Goal: Task Accomplishment & Management: Complete application form

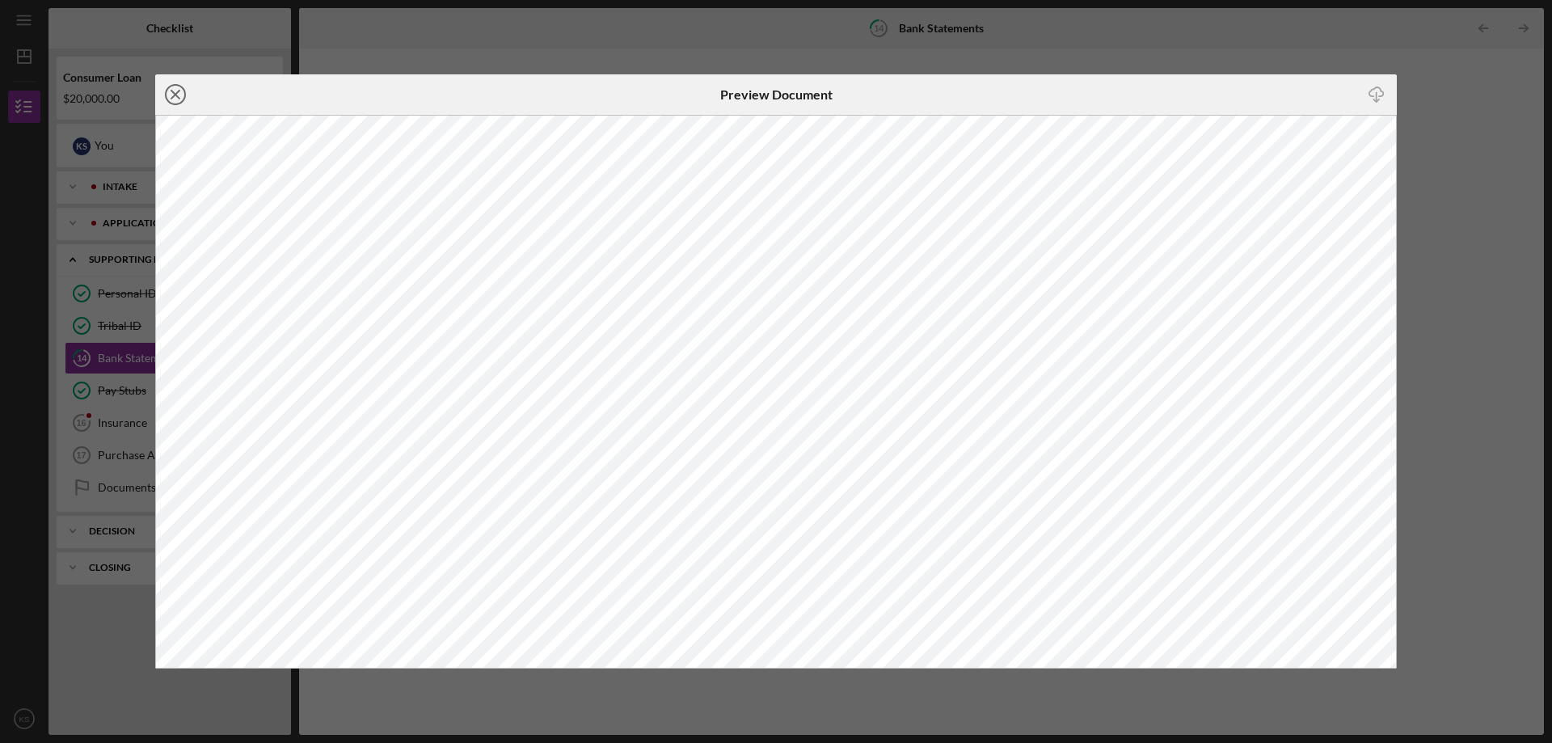
click at [175, 97] on icon "Icon/Close" at bounding box center [175, 94] width 40 height 40
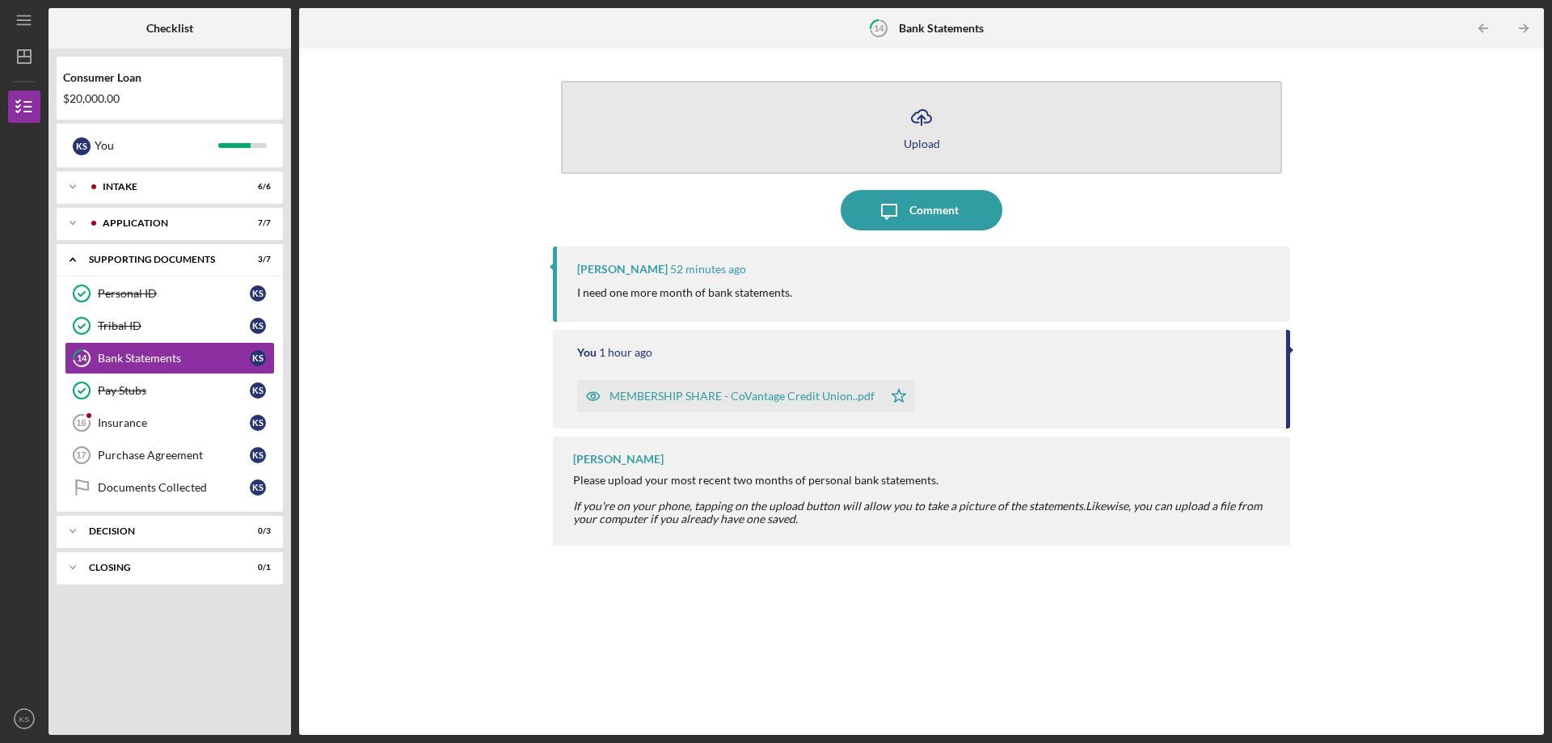
click at [913, 129] on icon "Icon/Upload" at bounding box center [921, 117] width 40 height 40
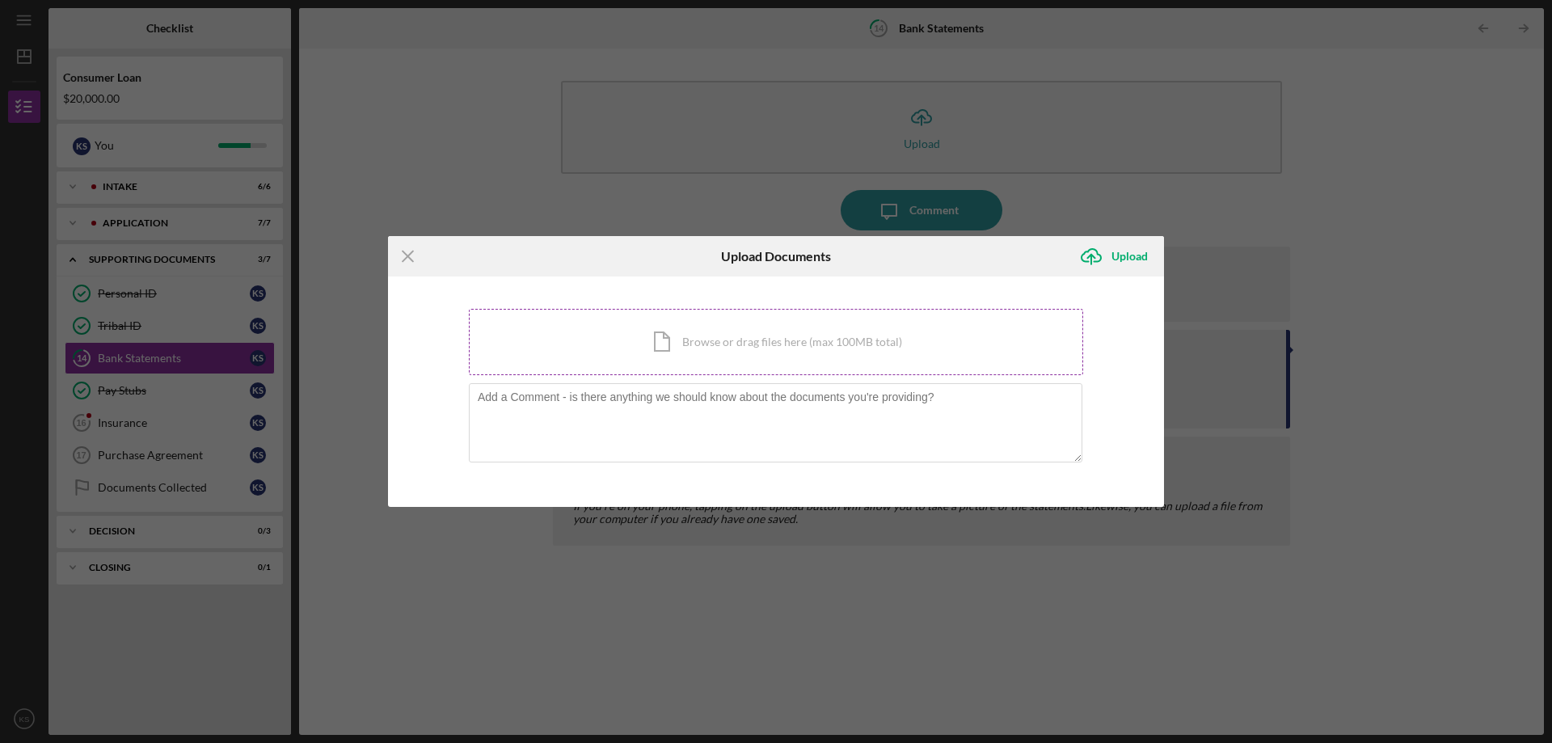
click at [717, 343] on div "Icon/Document Browse or drag files here (max 100MB total) Tap to choose files o…" at bounding box center [776, 342] width 614 height 66
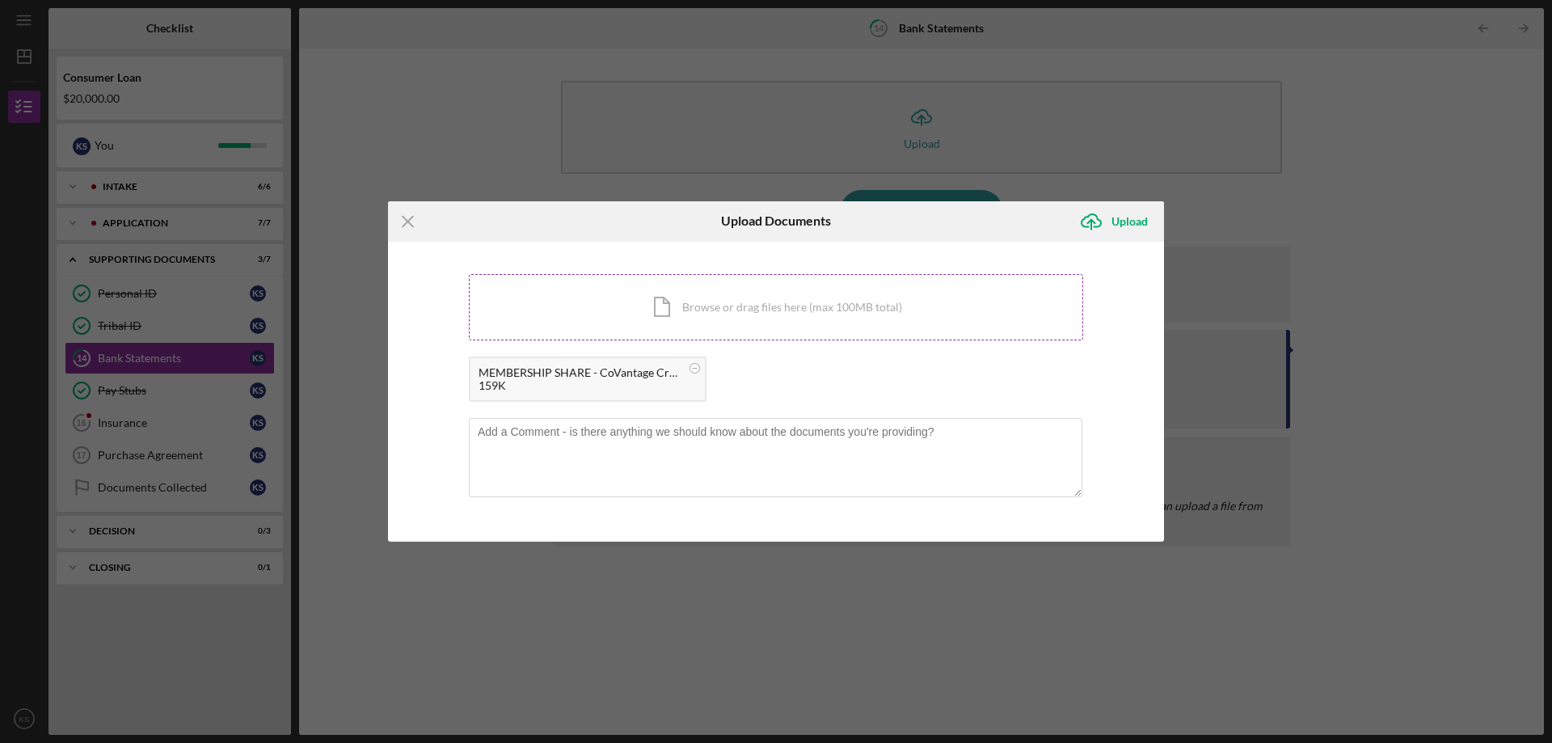
click at [798, 295] on div "Icon/Document Browse or drag files here (max 100MB total) Tap to choose files o…" at bounding box center [776, 307] width 614 height 66
click at [1131, 223] on div "Upload" at bounding box center [1129, 221] width 36 height 32
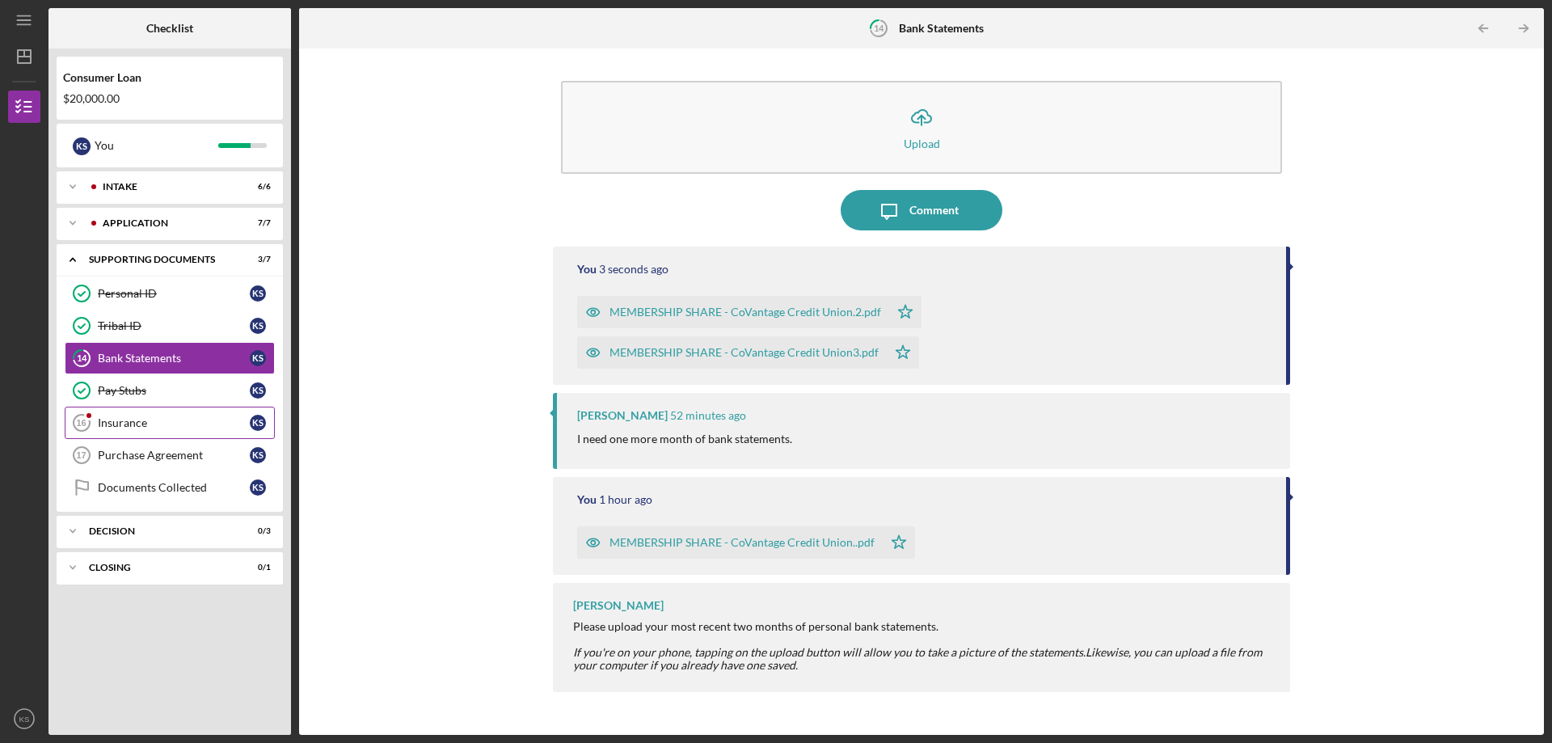
click at [140, 423] on div "Insurance" at bounding box center [174, 422] width 152 height 13
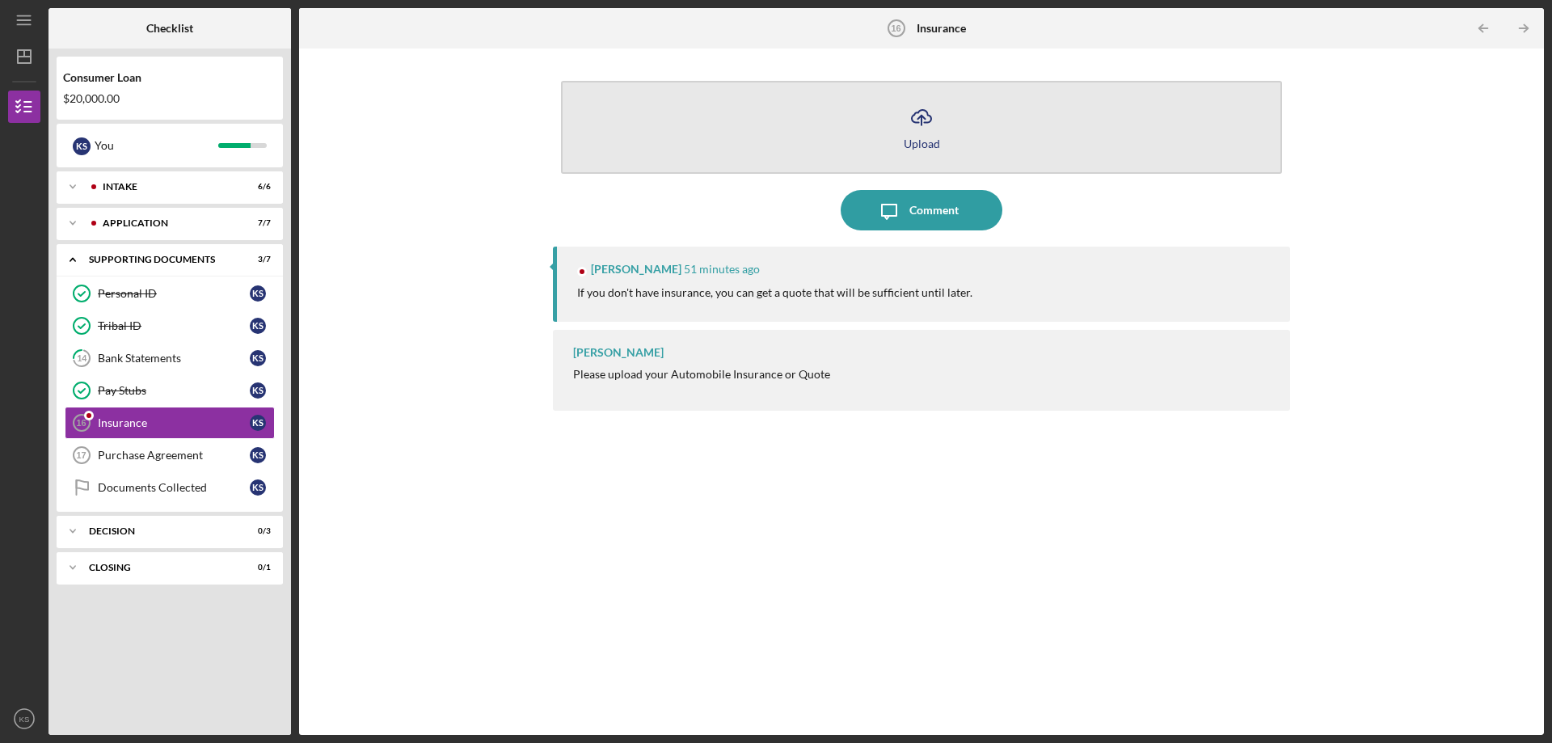
click at [926, 131] on icon "Icon/Upload" at bounding box center [921, 117] width 40 height 40
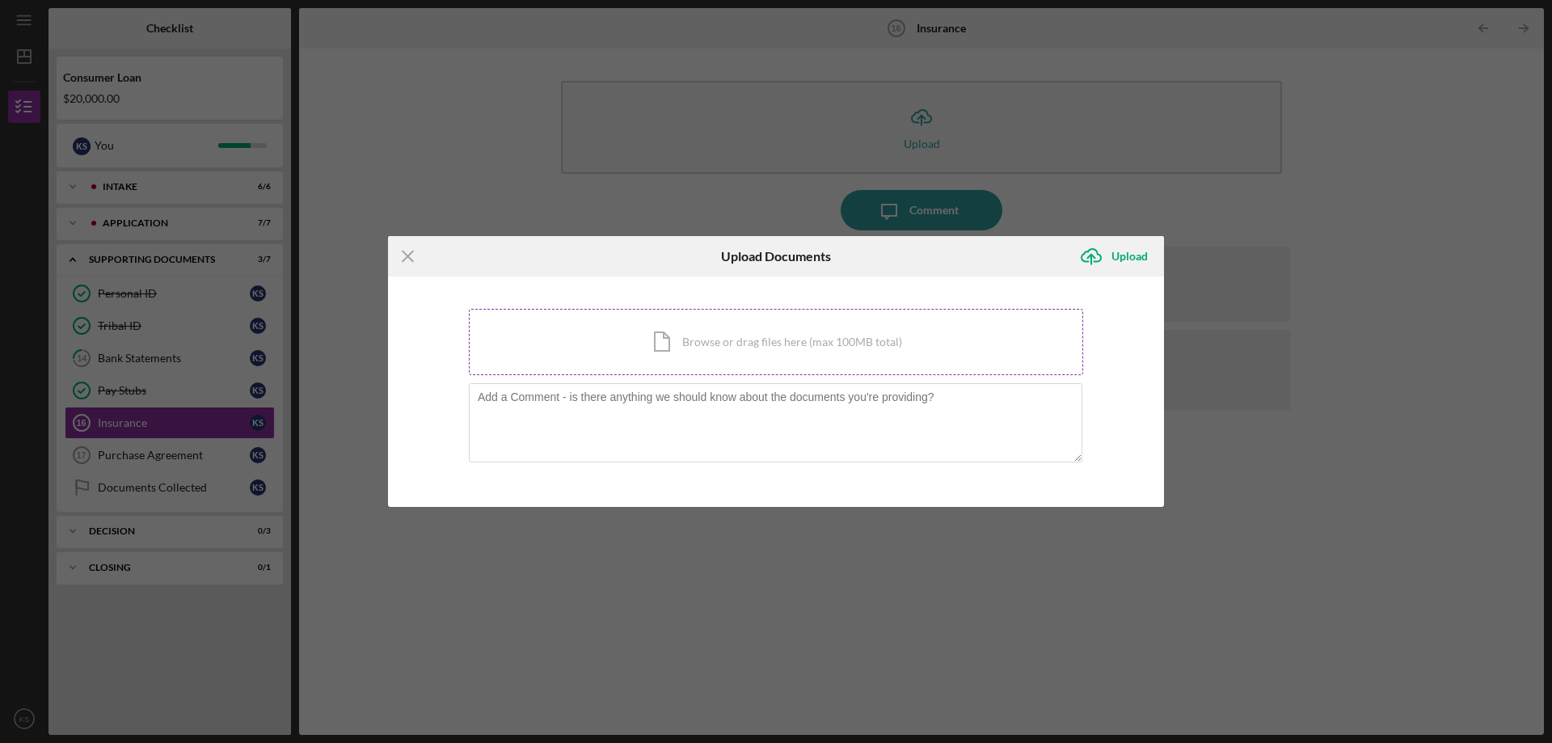
click at [748, 342] on div "Icon/Document Browse or drag files here (max 100MB total) Tap to choose files o…" at bounding box center [776, 342] width 614 height 66
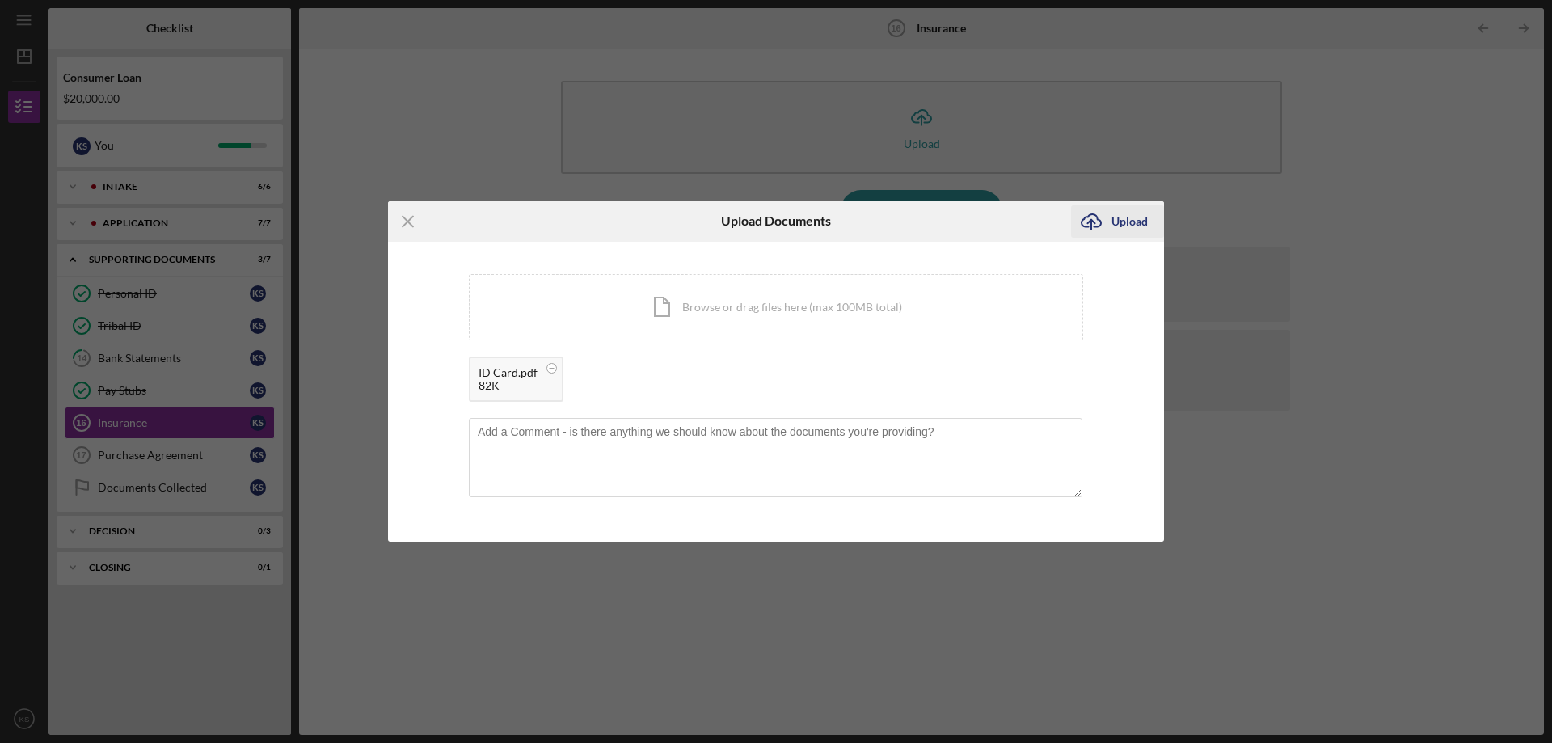
click at [1135, 217] on div "Upload" at bounding box center [1129, 221] width 36 height 32
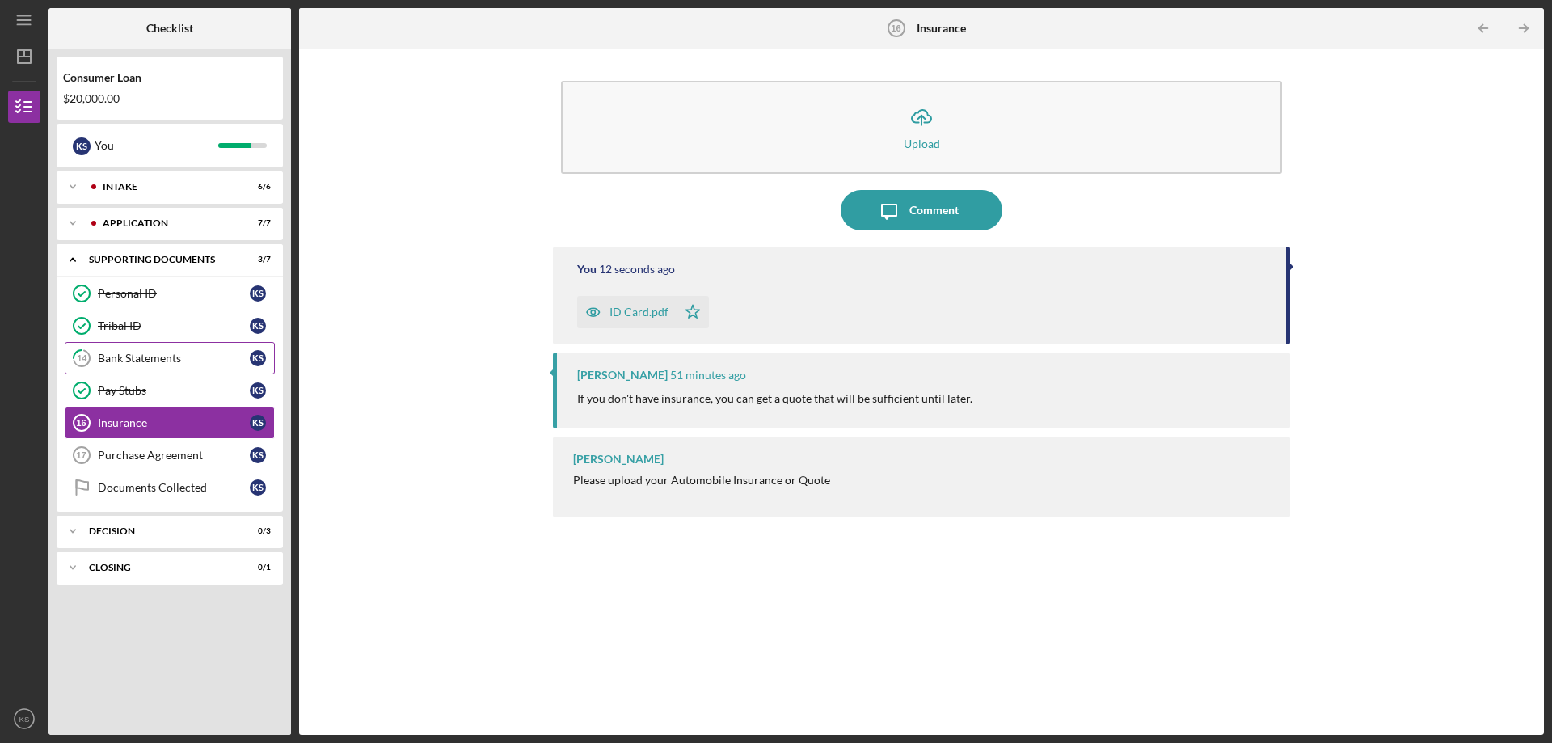
click at [131, 351] on link "14 Bank Statements K S" at bounding box center [170, 358] width 210 height 32
